Goal: Task Accomplishment & Management: Manage account settings

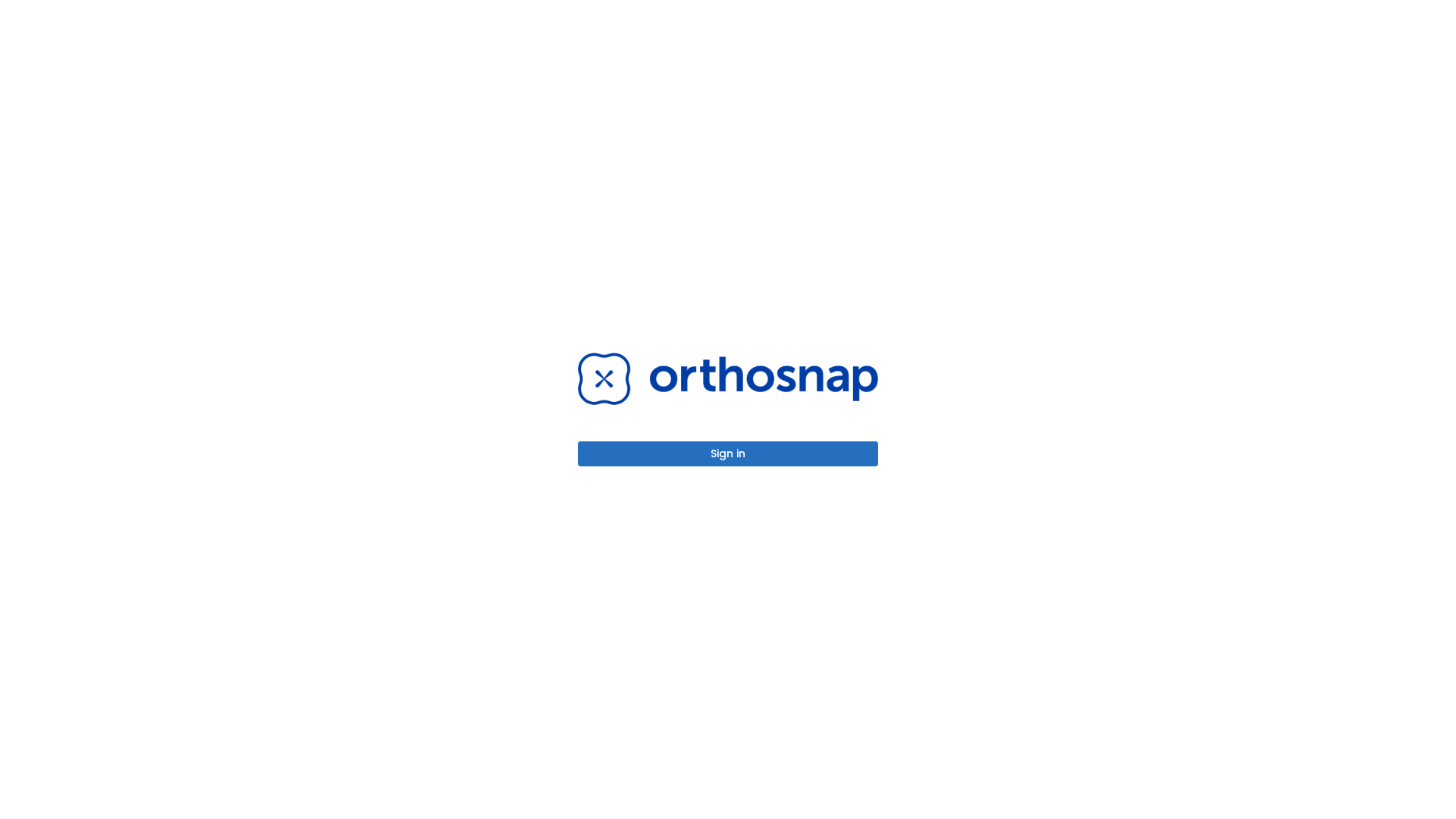
click at [728, 453] on button "Sign in" at bounding box center [727, 454] width 300 height 25
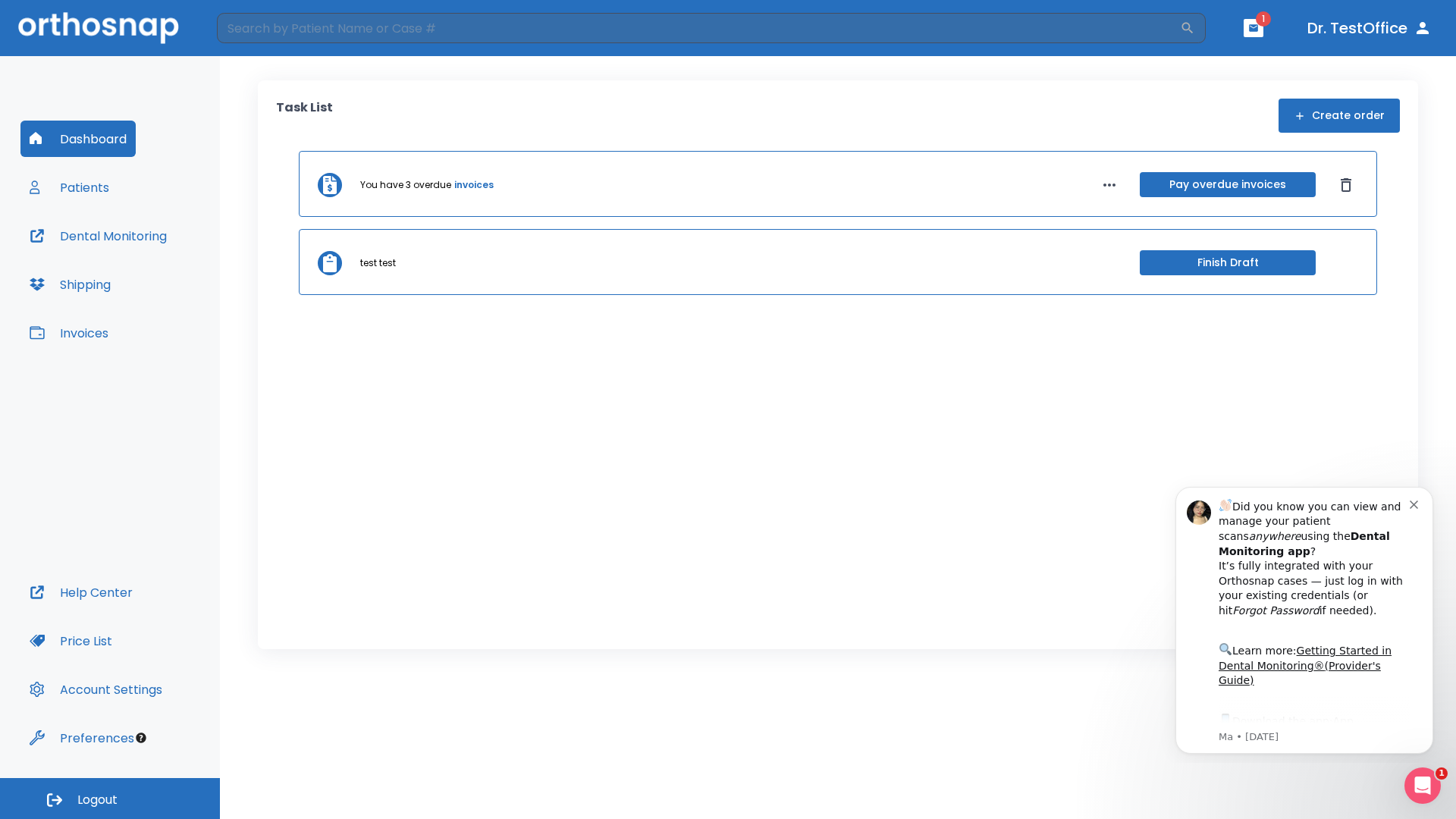
click at [110, 799] on span "Logout" at bounding box center [98, 800] width 40 height 16
